Goal: Task Accomplishment & Management: Manage account settings

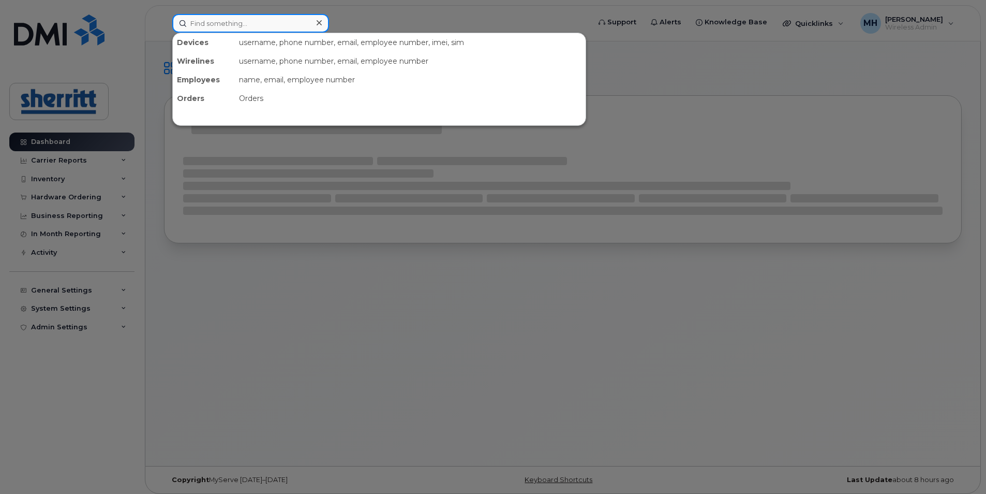
click at [263, 25] on input at bounding box center [250, 23] width 157 height 19
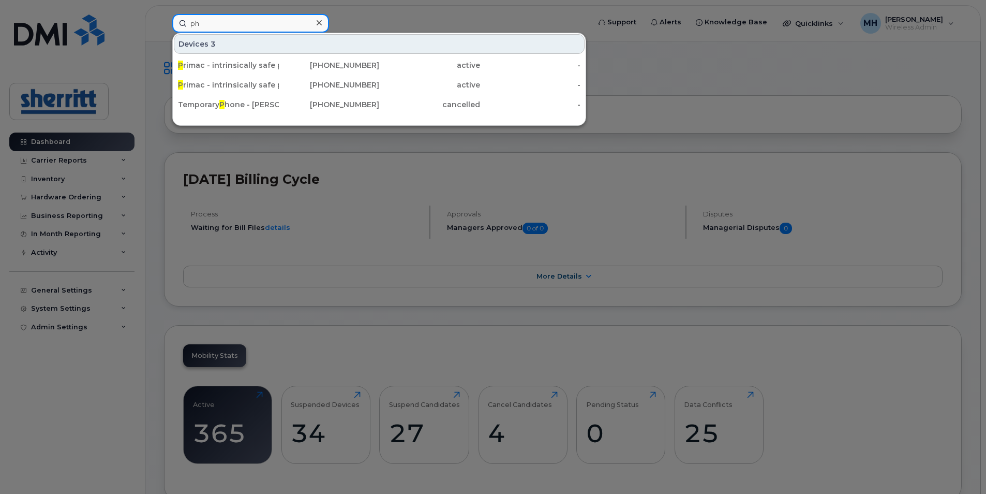
type input "p"
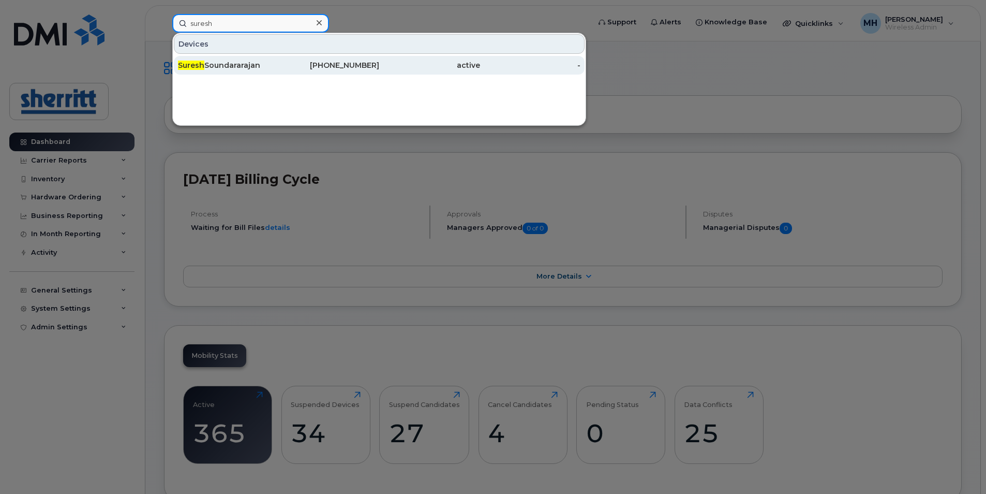
type input "suresh"
click at [245, 63] on div "Suresh Soundararajan" at bounding box center [228, 65] width 101 height 10
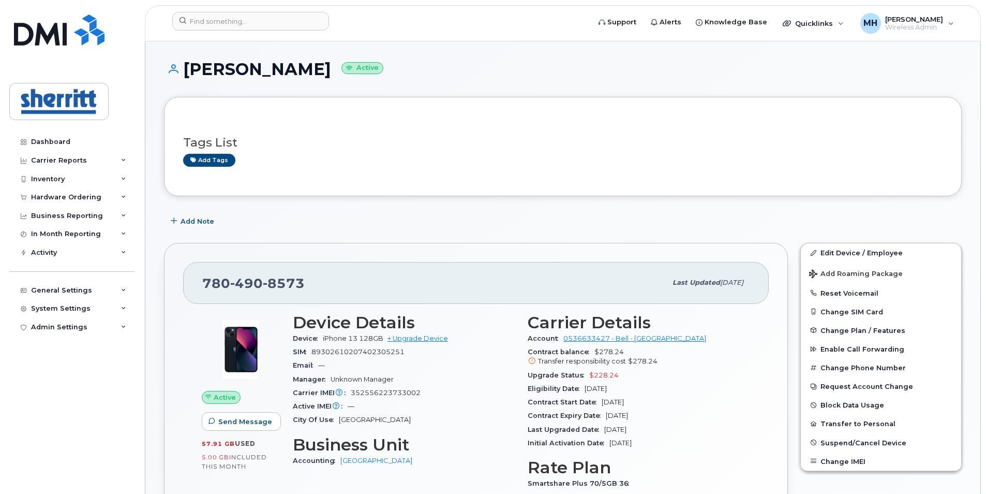
scroll to position [52, 0]
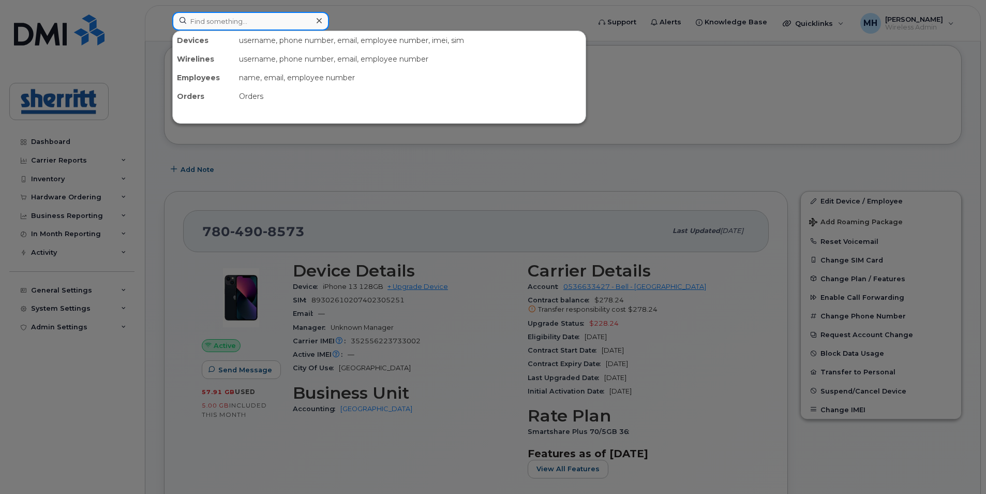
click at [295, 19] on input at bounding box center [250, 21] width 157 height 19
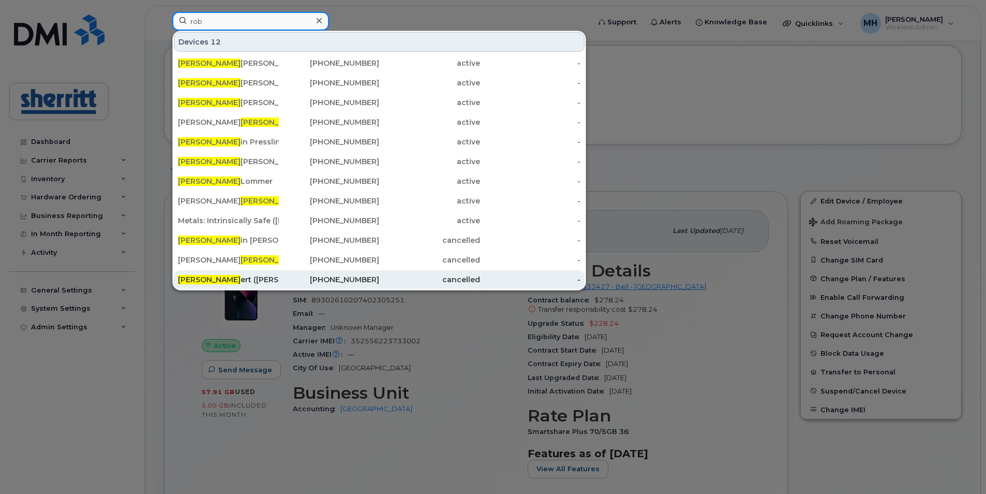
type input "rob"
click at [226, 280] on div "Rob ert (Bob) Gill" at bounding box center [228, 279] width 101 height 10
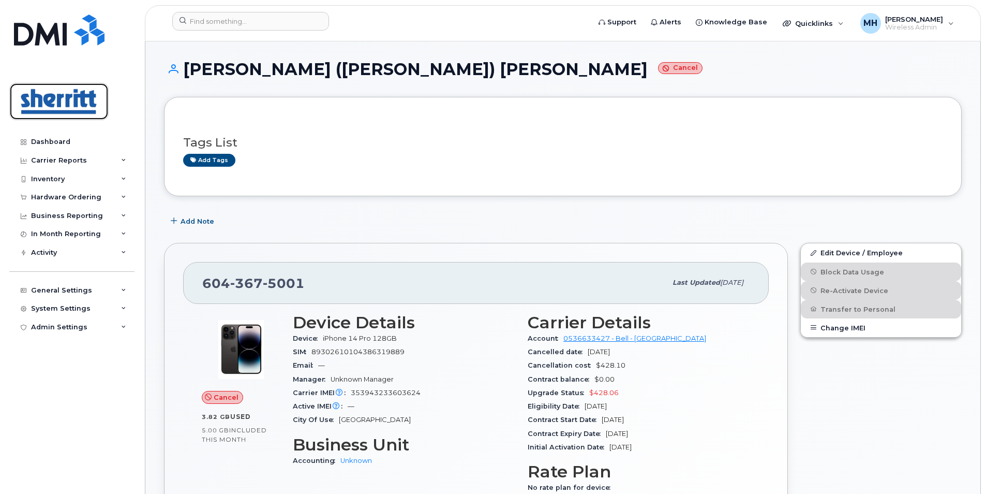
click at [60, 100] on img at bounding box center [59, 101] width 80 height 30
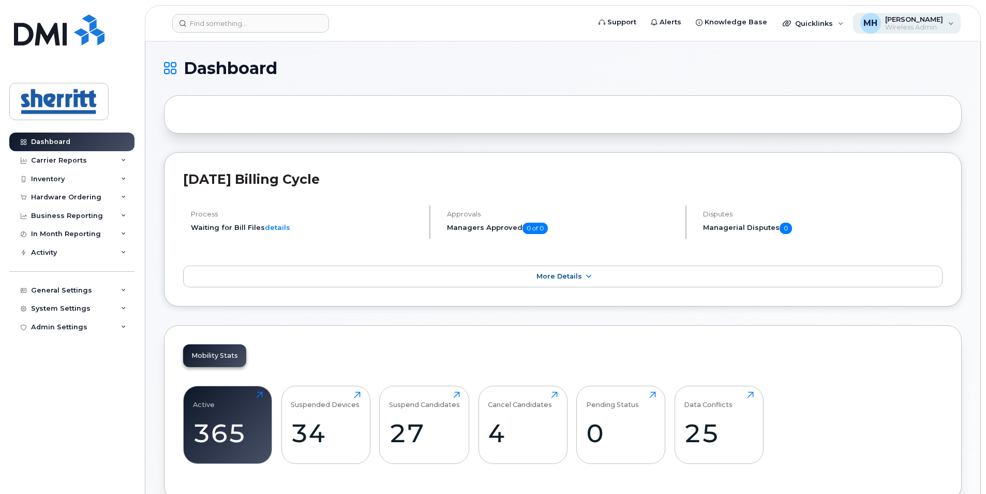
click at [942, 27] on span "Wireless Admin" at bounding box center [914, 27] width 58 height 8
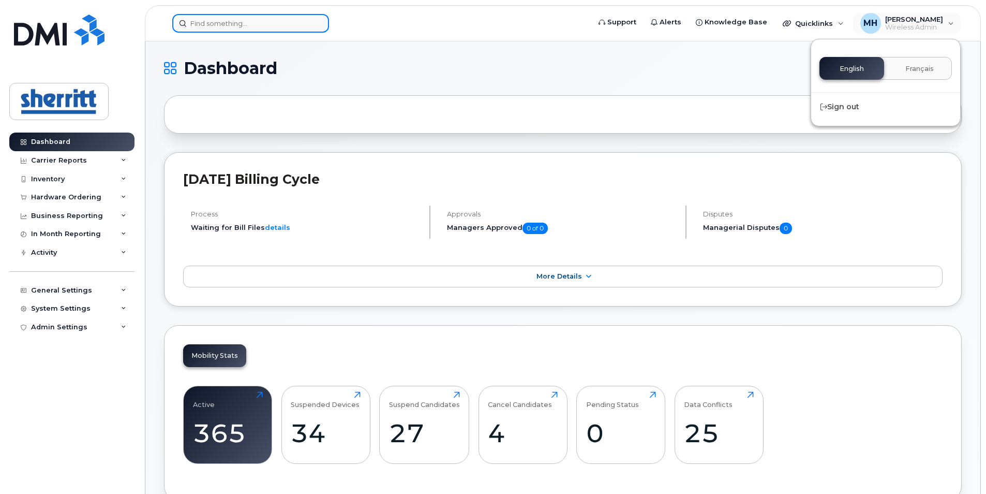
click at [248, 19] on input at bounding box center [250, 23] width 157 height 19
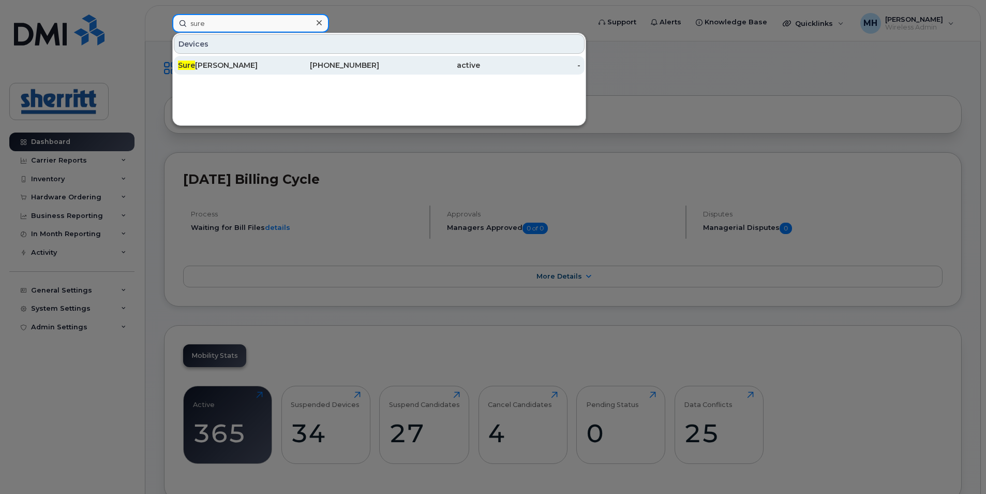
type input "sure"
click at [260, 69] on div "Sure sh Soundararajan" at bounding box center [228, 65] width 101 height 10
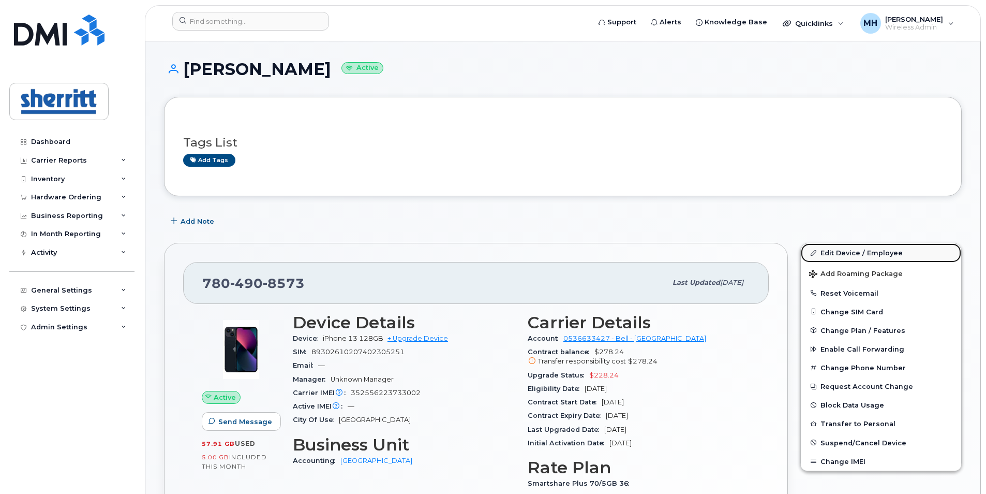
click at [854, 254] on link "Edit Device / Employee" at bounding box center [881, 252] width 160 height 19
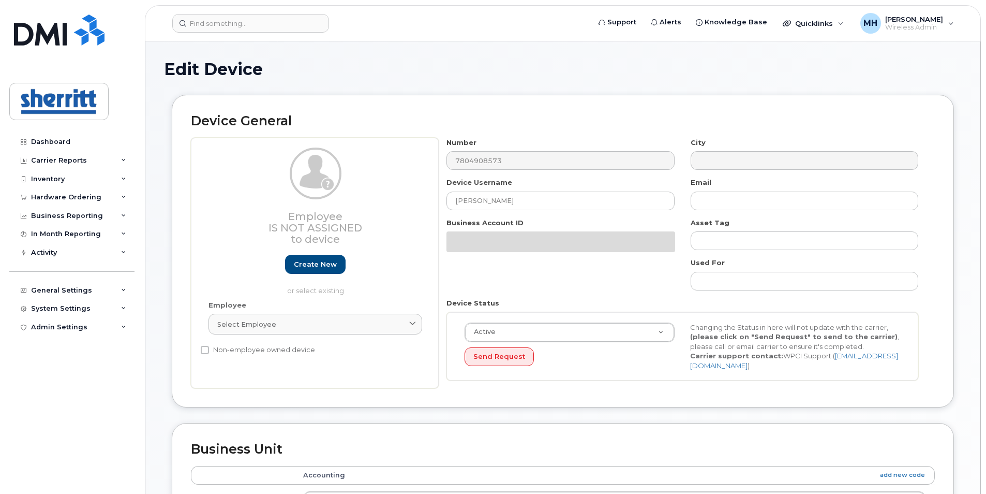
select select "5680457"
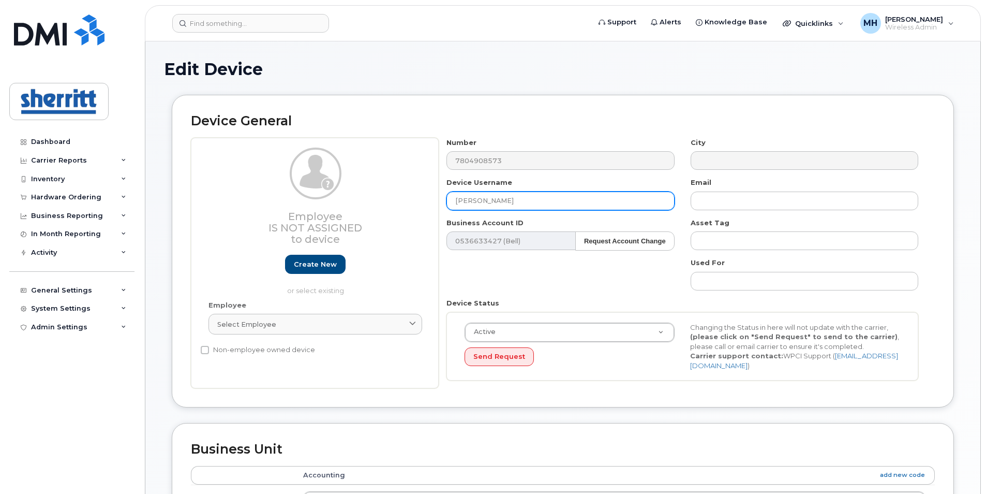
click at [560, 203] on input "[PERSON_NAME]" at bounding box center [560, 200] width 228 height 19
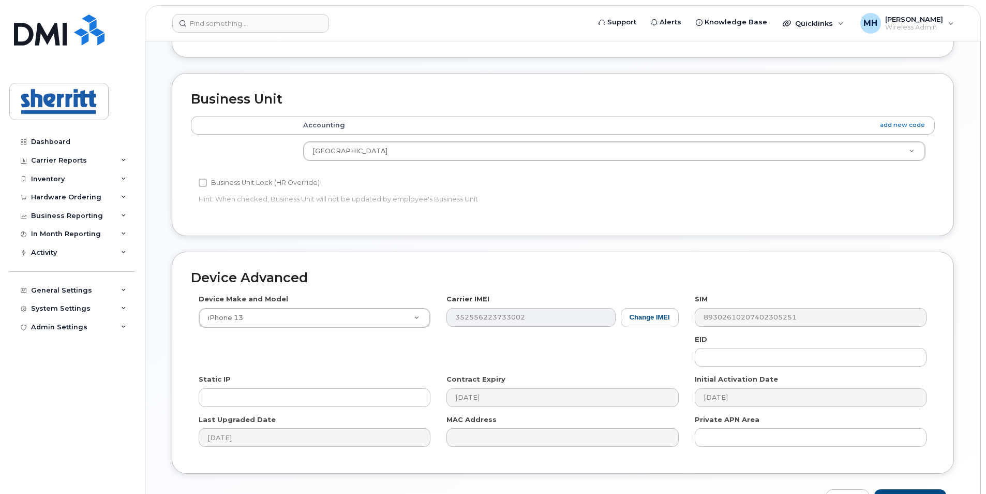
scroll to position [362, 0]
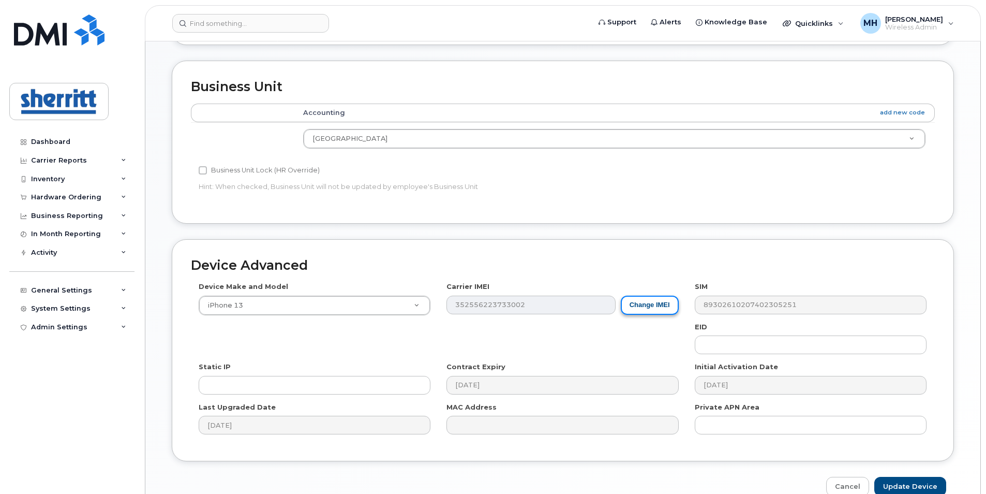
click at [647, 297] on button "Change IMEI" at bounding box center [650, 304] width 58 height 19
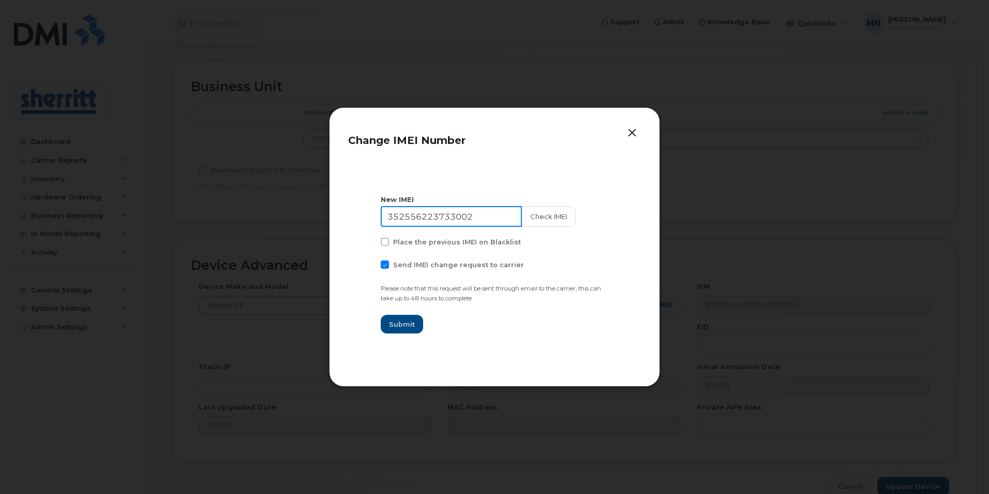
click at [484, 214] on input "352556223733002" at bounding box center [451, 216] width 141 height 21
type input "3"
type input "353943233603624"
click at [525, 220] on button "Check IMEI" at bounding box center [547, 216] width 54 height 21
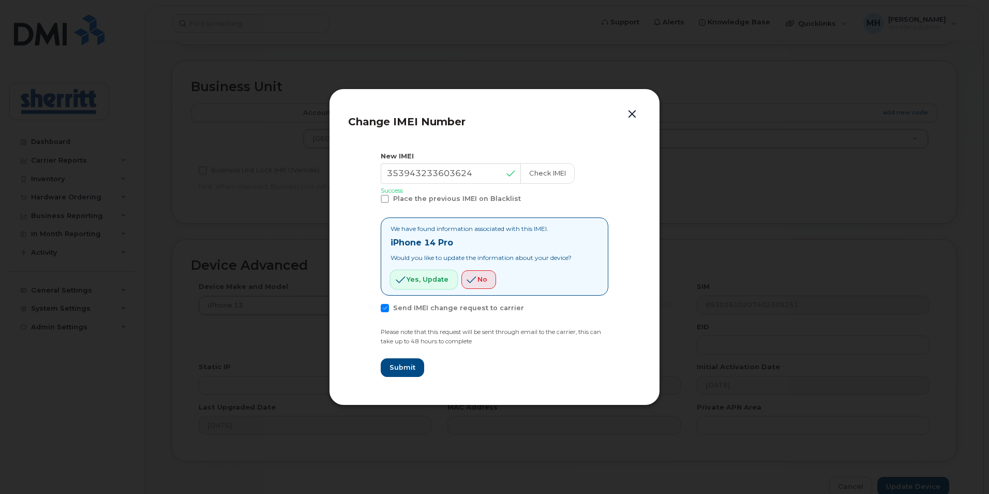
click at [426, 283] on span "Yes, update" at bounding box center [428, 279] width 42 height 10
click at [407, 374] on button "Submit" at bounding box center [402, 367] width 42 height 19
type input "353943233603624"
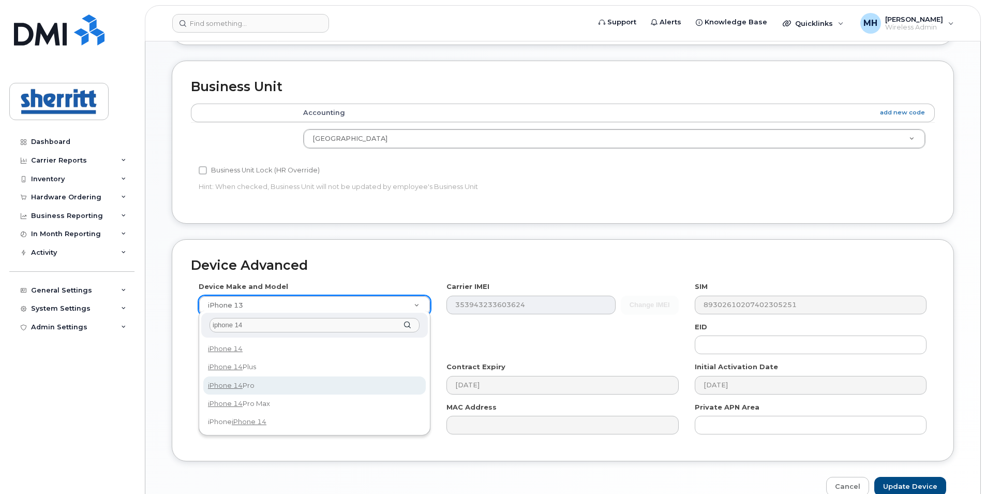
type input "iphone 14"
select select "2777"
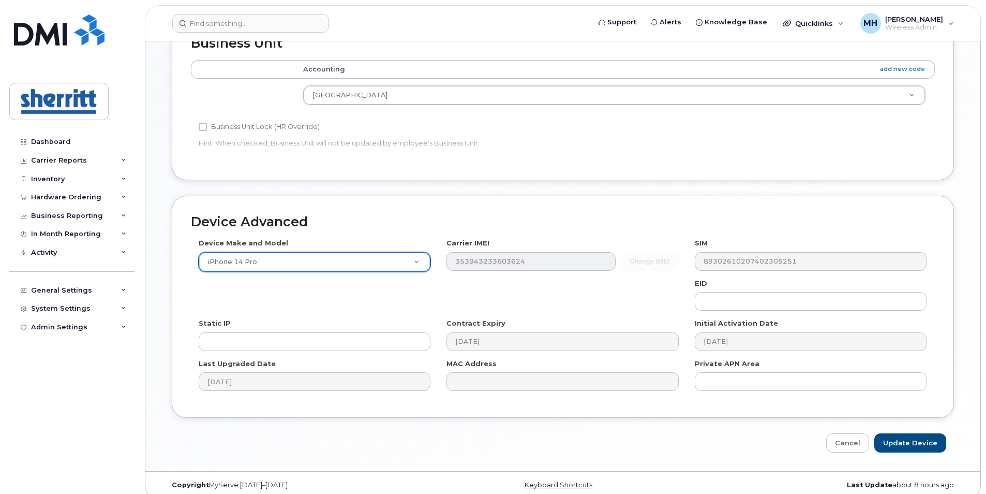
scroll to position [412, 0]
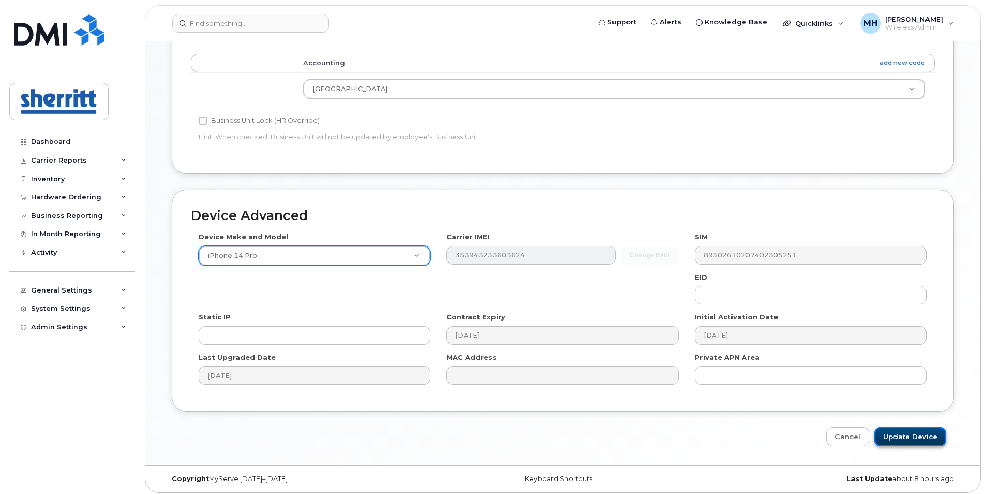
click at [908, 427] on input "Update Device" at bounding box center [910, 436] width 72 height 19
type input "Saving..."
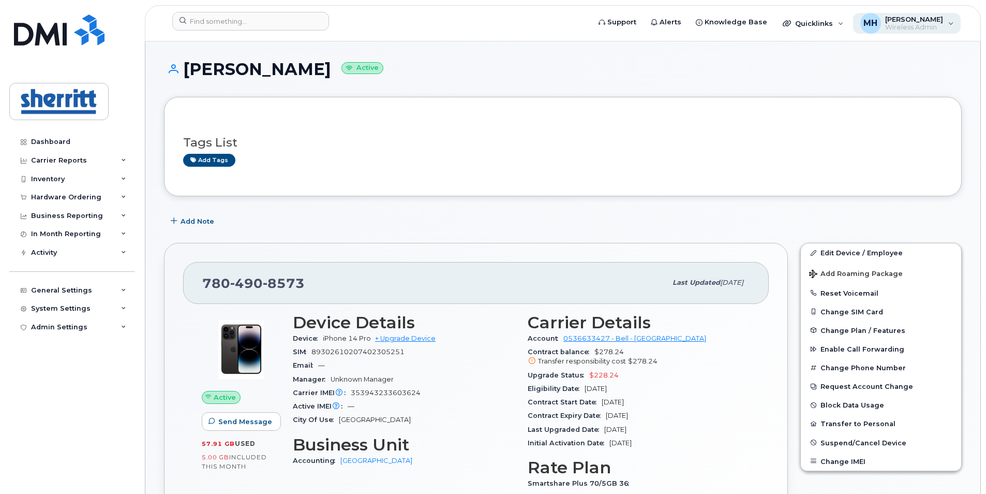
click at [950, 23] on div "[PERSON_NAME] Wireless Admin" at bounding box center [907, 23] width 108 height 21
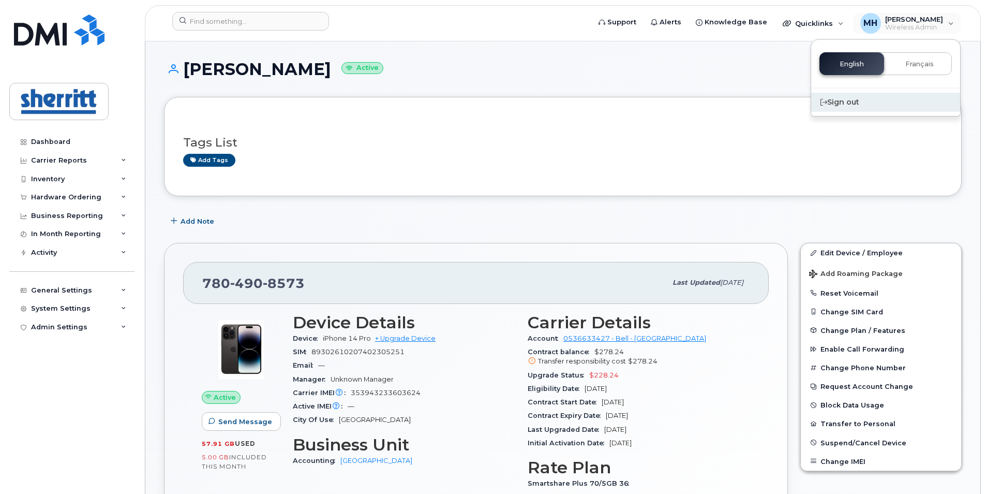
click at [843, 99] on div "Sign out" at bounding box center [885, 102] width 149 height 19
